Goal: Check status: Check status

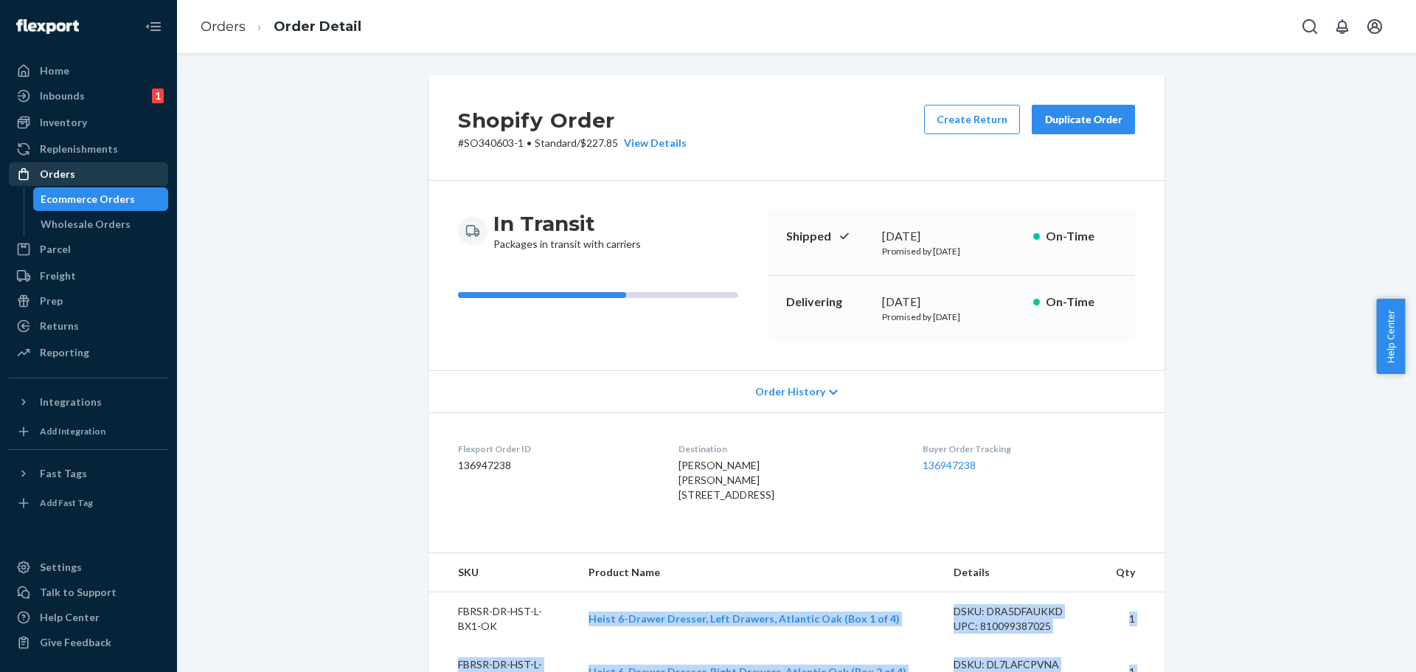
scroll to position [295, 0]
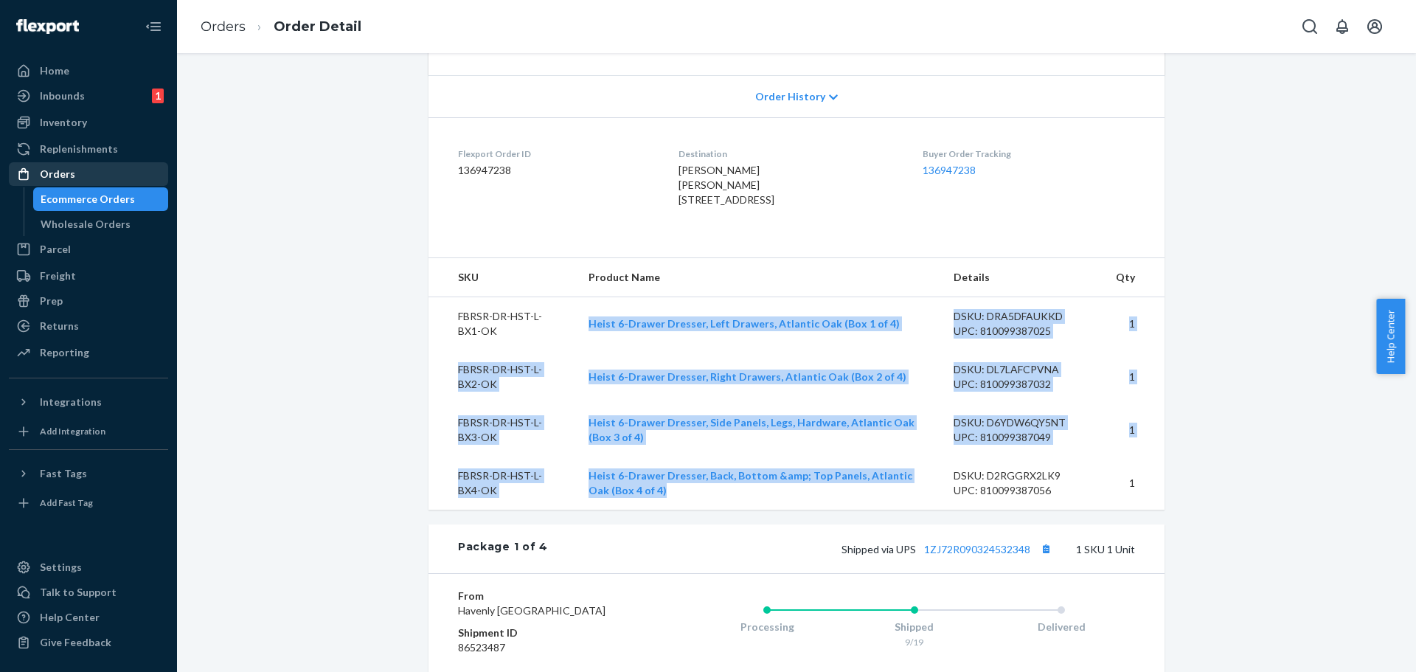
click at [87, 179] on div "Orders" at bounding box center [88, 174] width 156 height 21
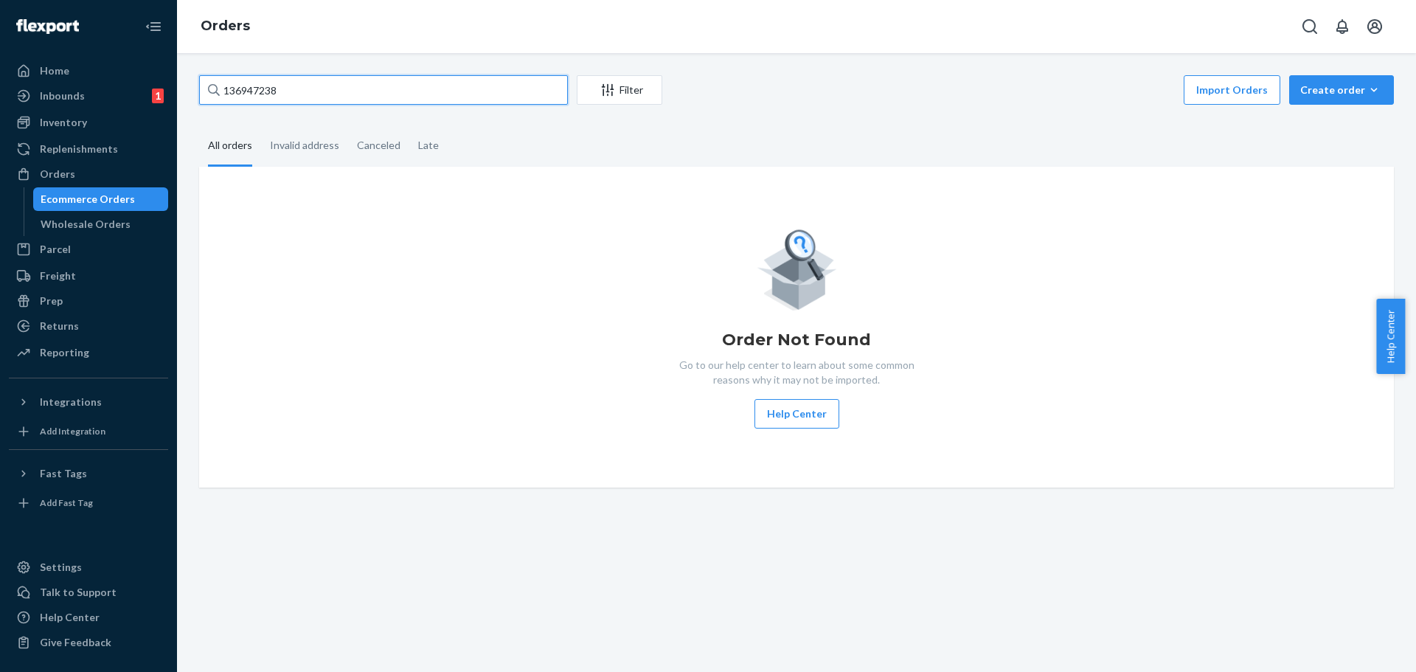
click at [268, 91] on input "136947238" at bounding box center [383, 90] width 369 height 30
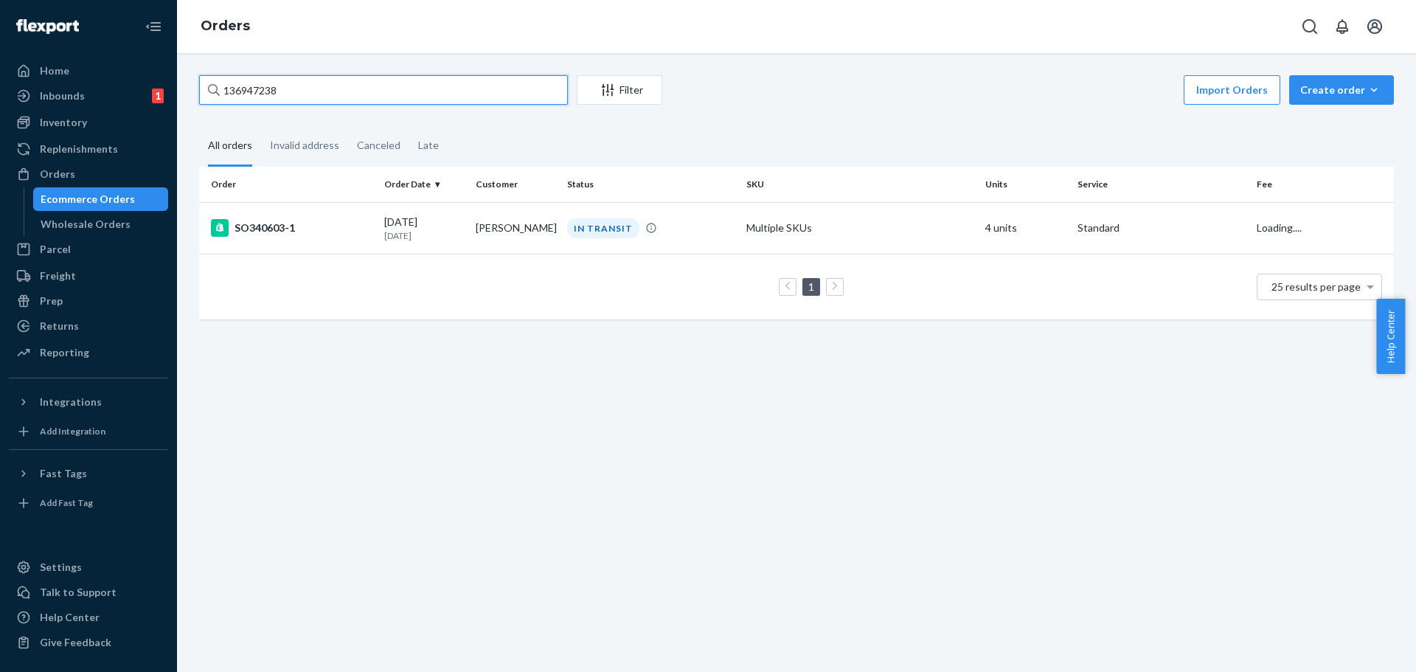
click at [268, 91] on input "136947238" at bounding box center [383, 90] width 369 height 30
paste input "602543"
type input "136602543"
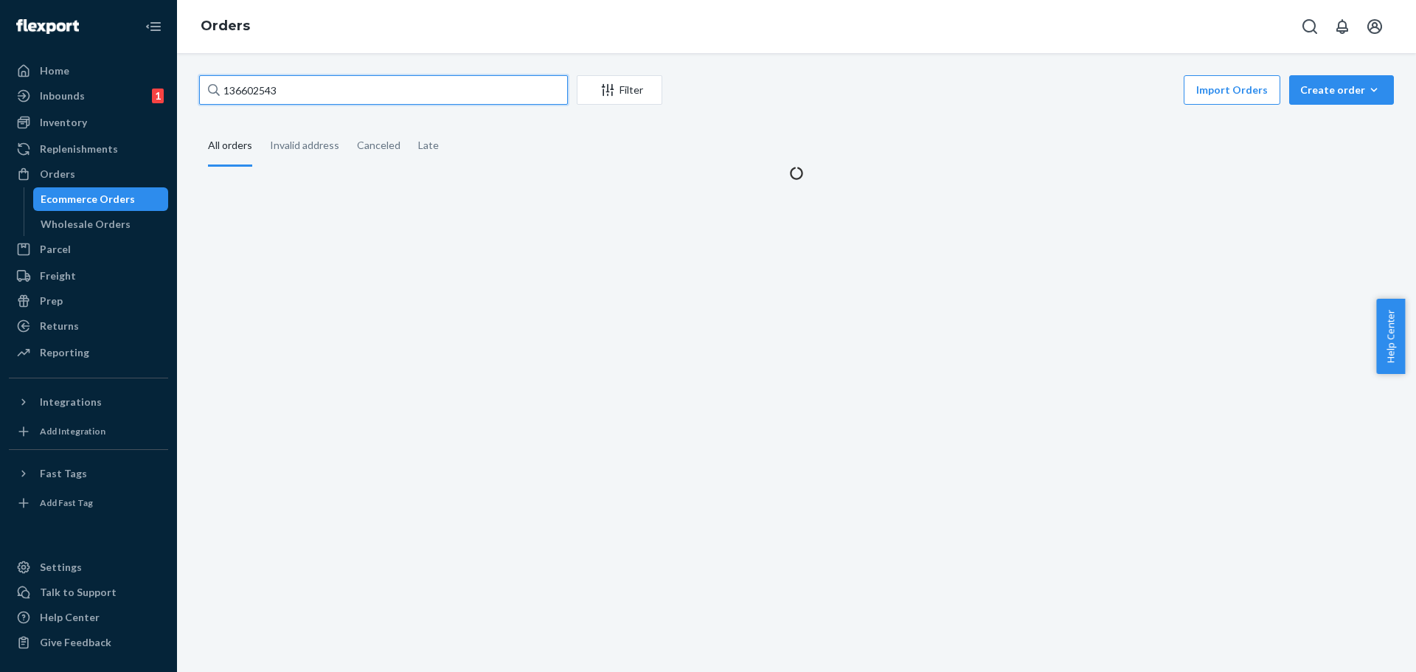
click at [277, 91] on input "136602543" at bounding box center [383, 90] width 369 height 30
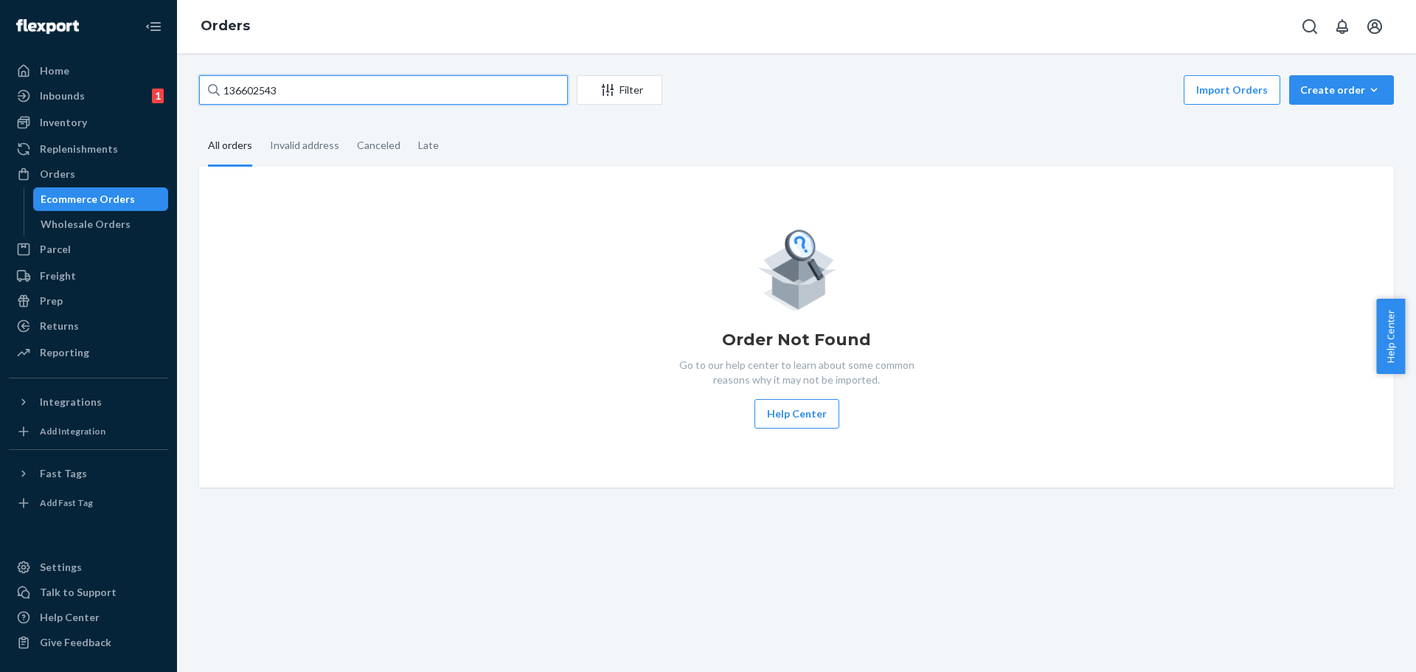
drag, startPoint x: 283, startPoint y: 91, endPoint x: 207, endPoint y: 89, distance: 76.0
click at [195, 89] on div "136602543 Filter Import Orders Create order Ecommerce order Removal order All o…" at bounding box center [796, 281] width 1217 height 412
click at [257, 87] on input "136602543" at bounding box center [383, 90] width 369 height 30
drag, startPoint x: 276, startPoint y: 88, endPoint x: 0, endPoint y: 153, distance: 283.4
click at [225, 87] on input "136602543" at bounding box center [383, 90] width 369 height 30
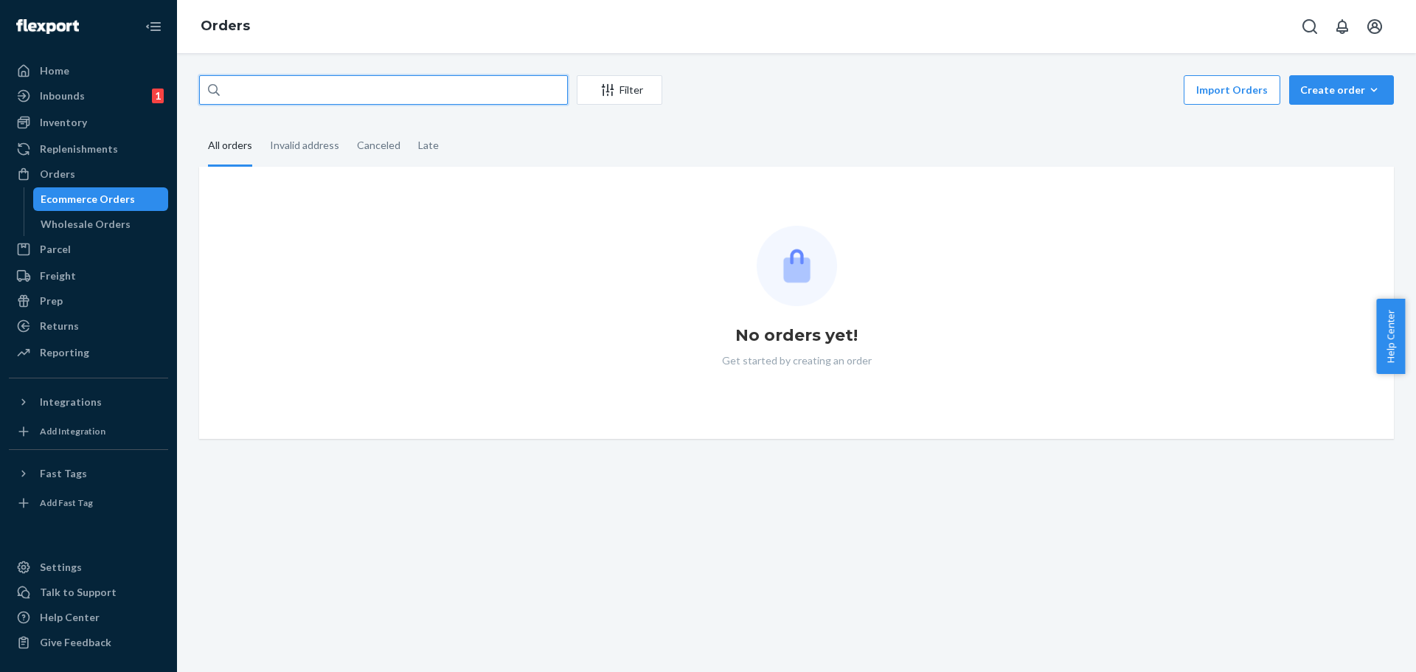
paste input "136602543"
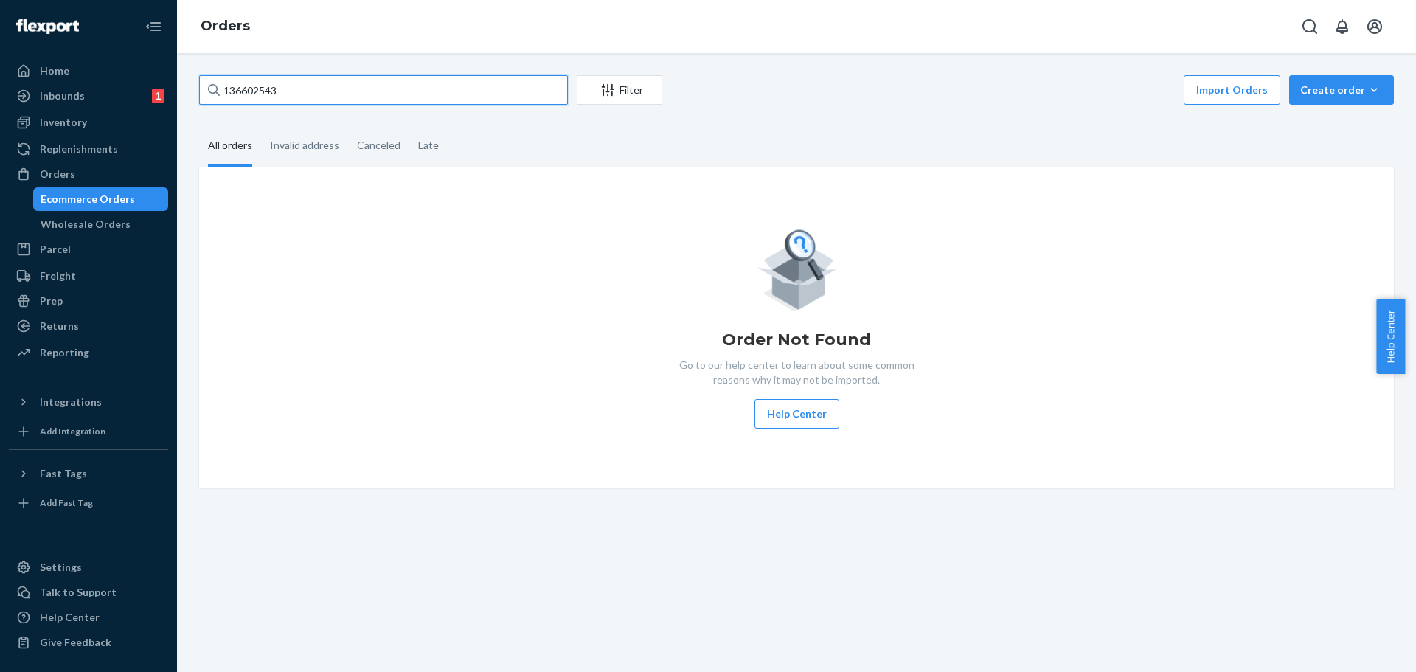
click at [291, 89] on input "136602543" at bounding box center [383, 90] width 369 height 30
type input "1"
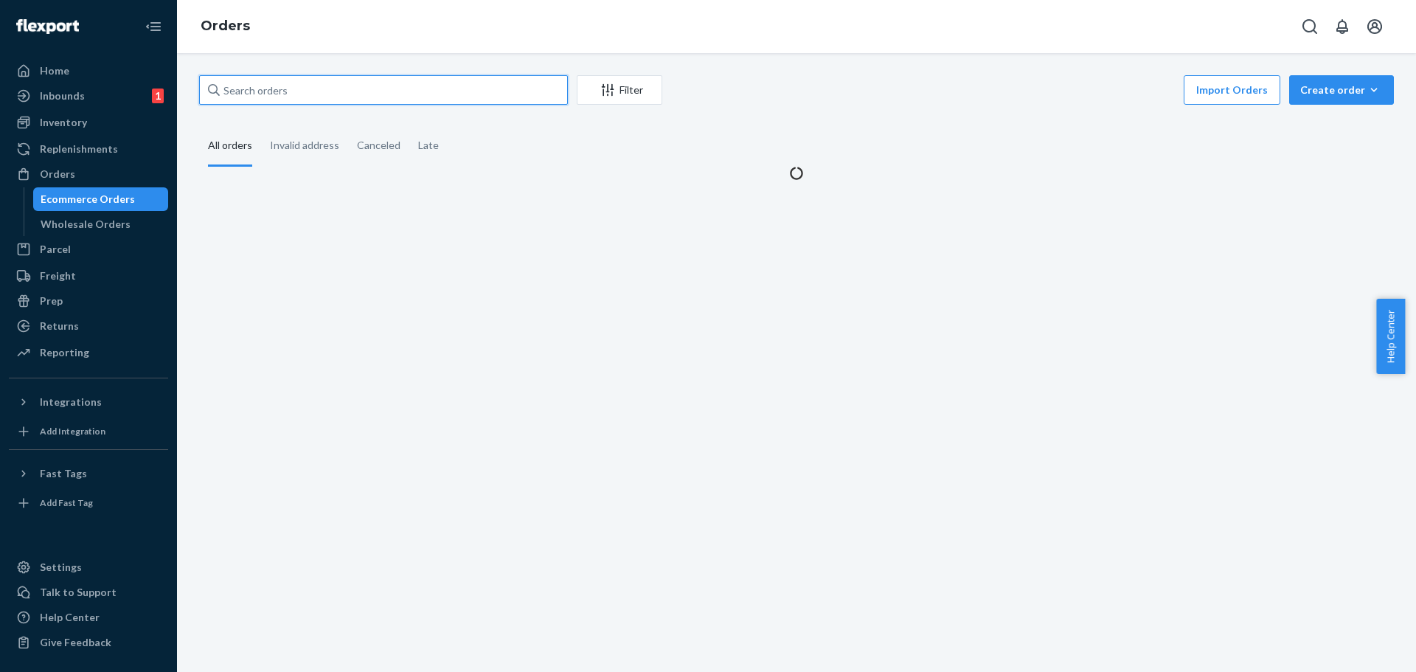
paste input "136602543"
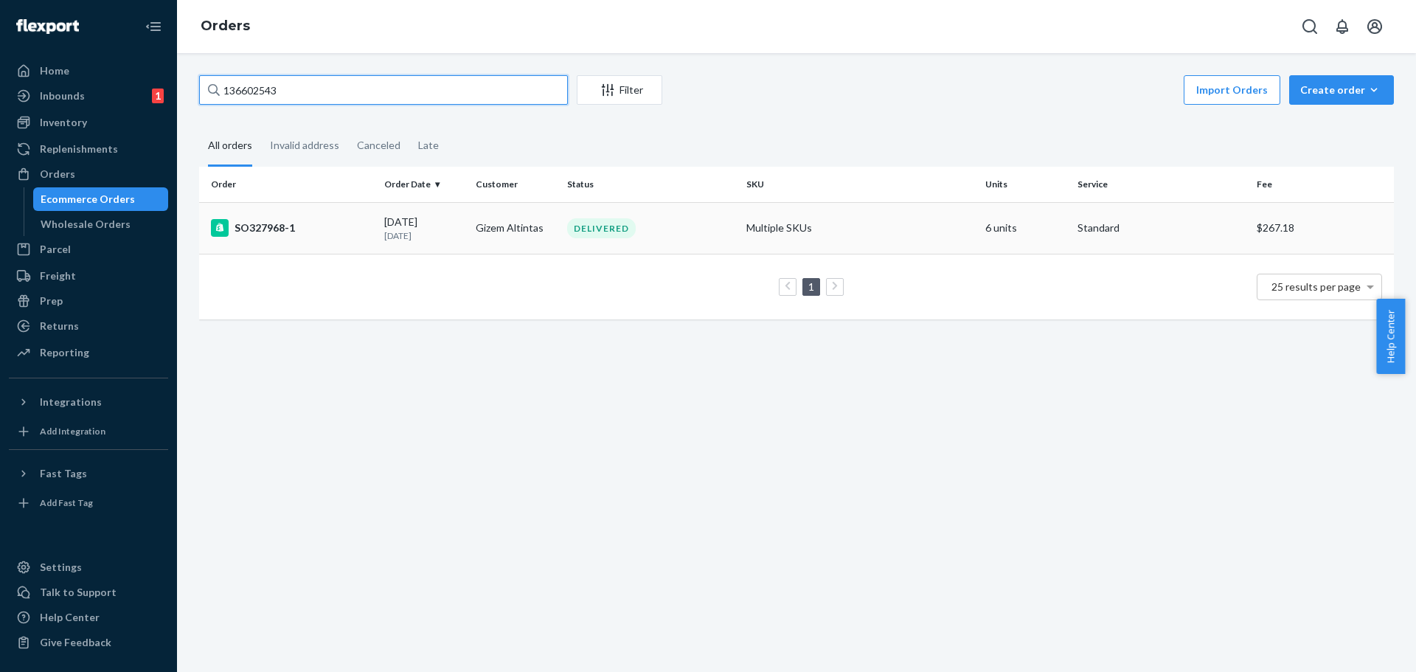
type input "136602543"
click at [1251, 238] on td "$267.18" at bounding box center [1322, 228] width 143 height 52
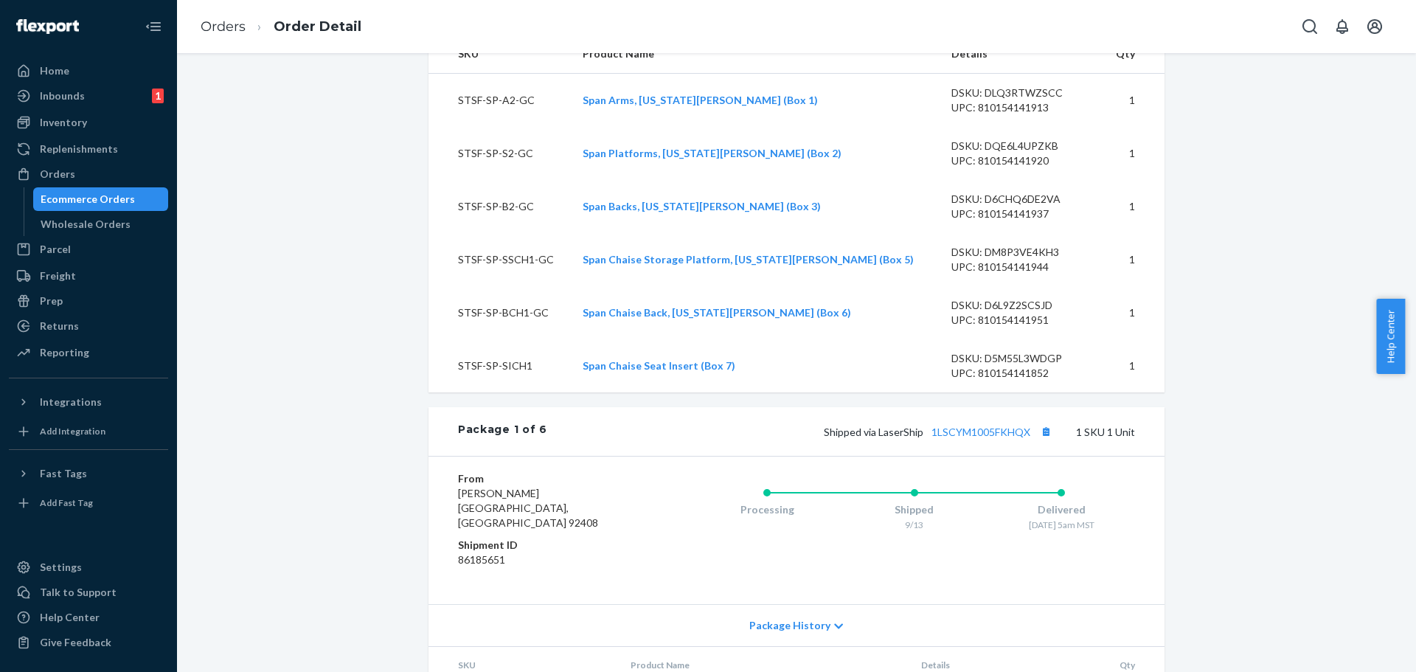
scroll to position [495, 0]
